Goal: Task Accomplishment & Management: Complete application form

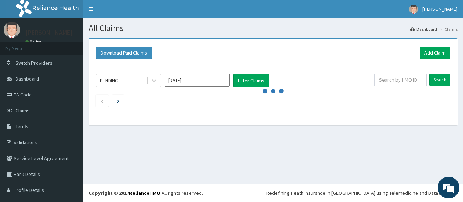
click at [282, 160] on div "All Claims Dashboard Claims Download Paid Claims Add Claim × Note you can only …" at bounding box center [273, 101] width 380 height 166
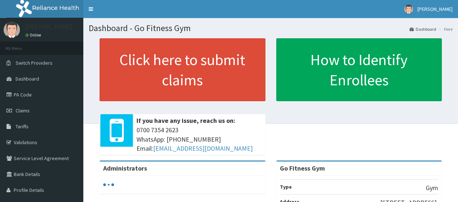
click at [59, 115] on link "Claims" at bounding box center [41, 111] width 83 height 16
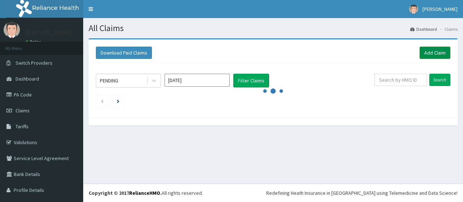
click at [427, 54] on link "Add Claim" at bounding box center [435, 53] width 31 height 12
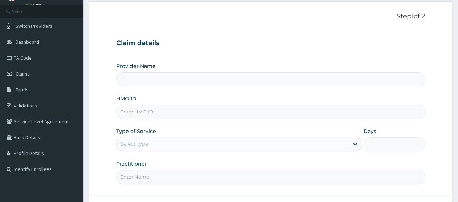
scroll to position [93, 0]
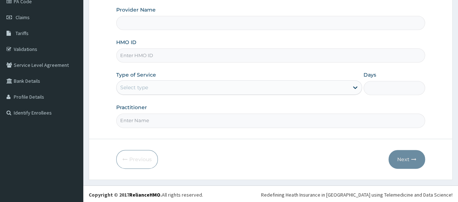
click at [185, 59] on input "HMO ID" at bounding box center [270, 55] width 309 height 14
type input "Go Fitness Gym"
type input "1"
type input "RFC/10069/B"
click at [176, 121] on input "Practitioner" at bounding box center [270, 121] width 309 height 14
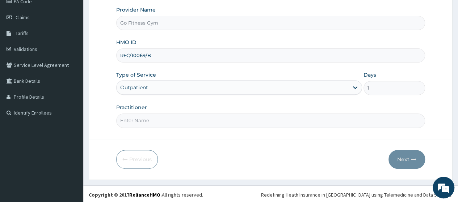
scroll to position [0, 0]
type input "[GEOGRAPHIC_DATA]"
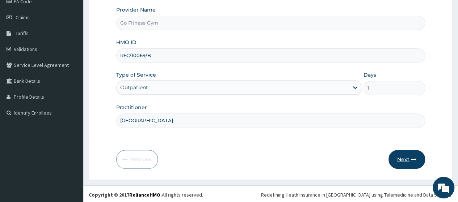
click at [399, 160] on button "Next" at bounding box center [406, 159] width 37 height 19
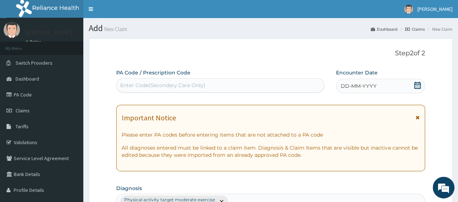
click at [191, 88] on div "Enter Code(Secondary Care Only)" at bounding box center [162, 85] width 85 height 7
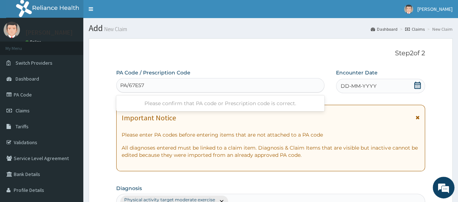
type input "PA/67E57D"
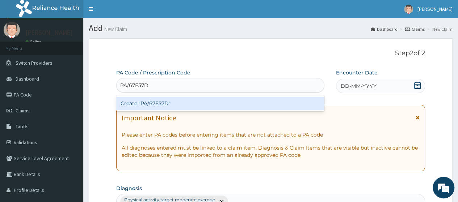
click at [186, 100] on div "Create "PA/67E57D"" at bounding box center [220, 103] width 208 height 13
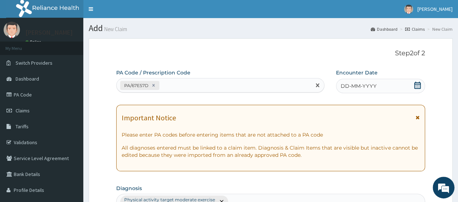
click at [420, 86] on icon at bounding box center [417, 85] width 7 height 7
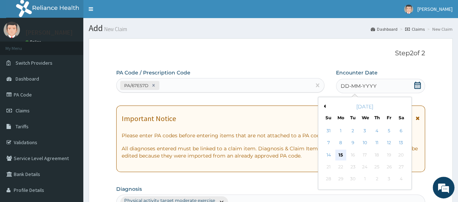
click at [338, 155] on div "15" at bounding box center [340, 155] width 11 height 11
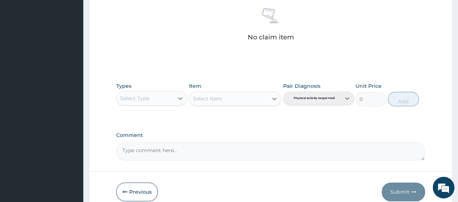
scroll to position [318, 0]
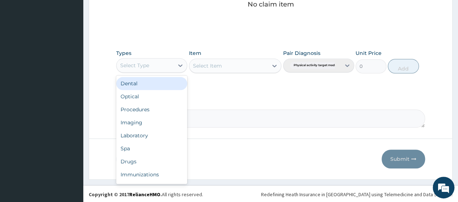
click at [165, 68] on div "Select Type" at bounding box center [145, 66] width 57 height 12
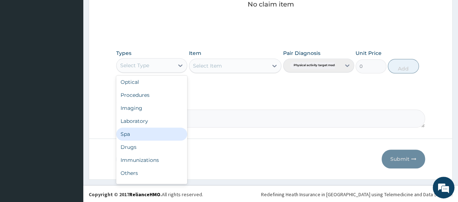
scroll to position [25, 0]
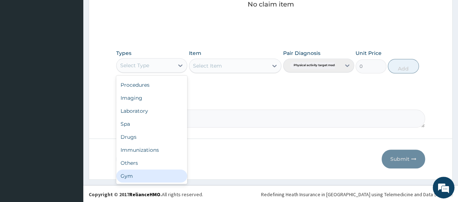
click at [148, 174] on div "Gym" at bounding box center [151, 176] width 71 height 13
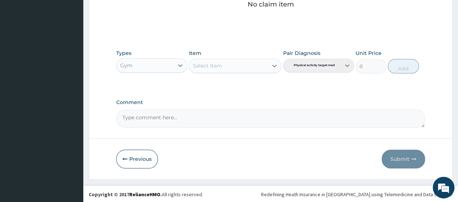
click at [273, 67] on icon at bounding box center [274, 65] width 7 height 7
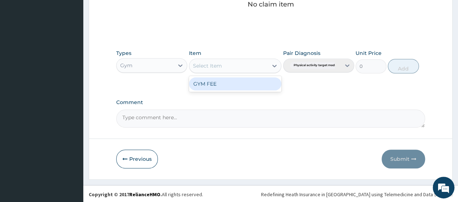
click at [240, 84] on div "GYM FEE" at bounding box center [235, 83] width 93 height 13
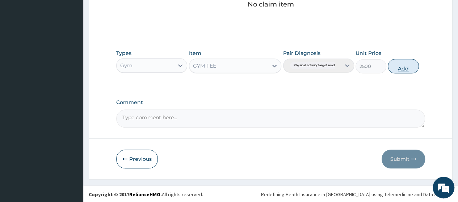
click at [401, 65] on button "Add" at bounding box center [403, 66] width 31 height 14
type input "0"
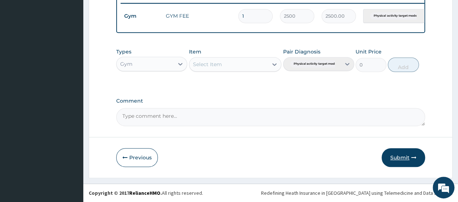
click at [400, 162] on button "Submit" at bounding box center [402, 157] width 43 height 19
